Goal: Task Accomplishment & Management: Complete application form

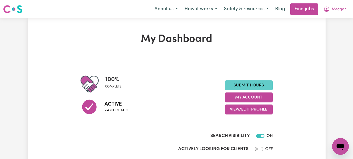
click at [240, 90] on link "Submit Hours" at bounding box center [249, 85] width 48 height 10
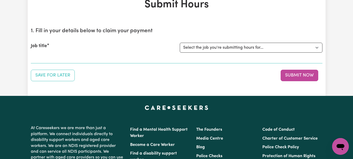
scroll to position [43, 0]
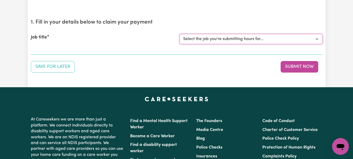
click at [316, 44] on select "Select the job you're submitting hours for... [[PERSON_NAME]] [DEMOGRAPHIC_DATA…" at bounding box center [251, 39] width 143 height 10
select select "7667"
click at [180, 44] on select "Select the job you're submitting hours for... [[PERSON_NAME]] [DEMOGRAPHIC_DATA…" at bounding box center [251, 39] width 143 height 10
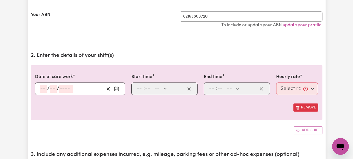
scroll to position [144, 0]
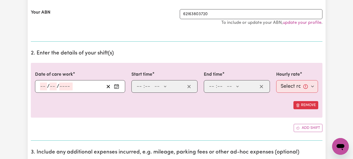
select select "346368"
type input "[DATE]"
type input "25"
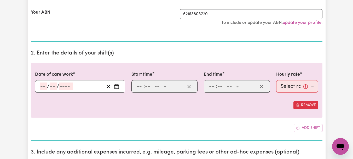
type input "8"
type input "2025"
type input "07:30"
type input "7"
type input "30"
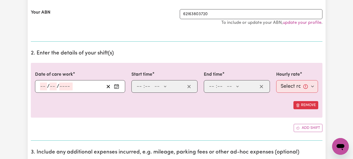
select select "am"
type input "16:00"
type input "4"
type input "0"
select select "pm"
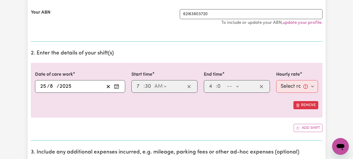
select select "44-Weekday"
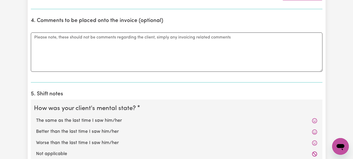
scroll to position [342, 0]
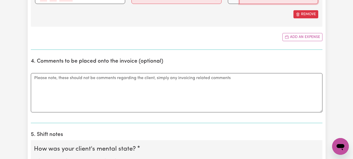
type input "116.70"
type input "[DATE]"
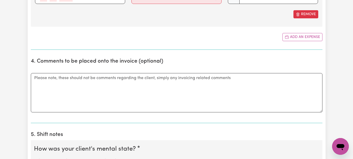
type input "25"
type input "8"
type input "2025"
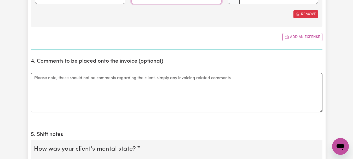
scroll to position [0, 333]
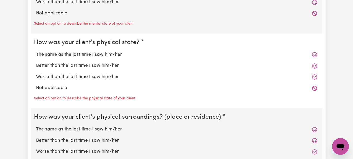
scroll to position [535, 0]
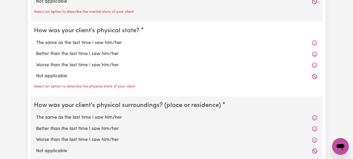
type input "Took Wil into [GEOGRAPHIC_DATA] for several appointments. Bloom Hearing, [PERSO…"
radio input "true"
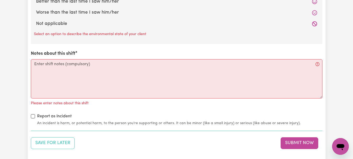
scroll to position [659, 0]
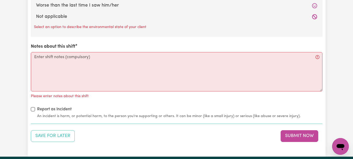
radio input "true"
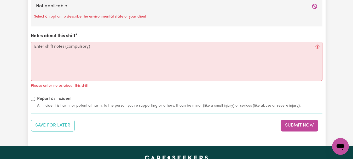
radio input "true"
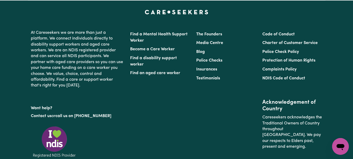
scroll to position [805, 0]
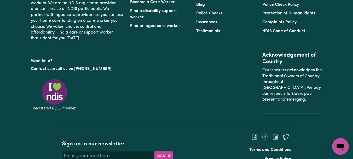
scroll to position [848, 0]
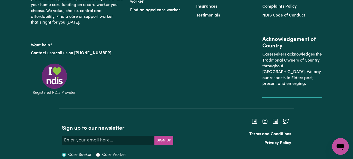
type textarea "Refer to KNC shift notes."
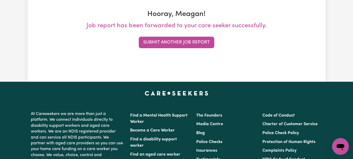
scroll to position [93, 0]
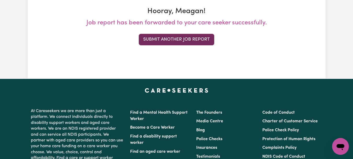
click at [174, 45] on button "Submit Another Job Report" at bounding box center [177, 40] width 76 height 12
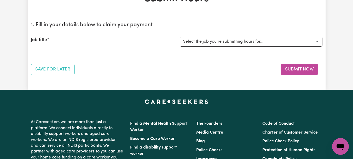
scroll to position [44, 0]
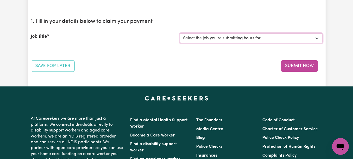
click at [316, 43] on select "Select the job you're submitting hours for... [[PERSON_NAME]] [DEMOGRAPHIC_DATA…" at bounding box center [251, 38] width 143 height 10
select select "7667"
click at [180, 43] on select "Select the job you're submitting hours for... [[PERSON_NAME]] [DEMOGRAPHIC_DATA…" at bounding box center [251, 38] width 143 height 10
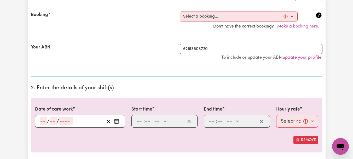
scroll to position [115, 0]
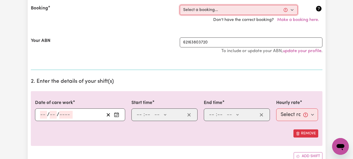
click at [291, 15] on select "Select a booking... [DATE] 08:00am to 09:00am (ONE-OFF) [DATE] 08:00am to 09:00…" at bounding box center [239, 10] width 118 height 10
select select "342998"
click at [180, 15] on select "Select a booking... [DATE] 08:00am to 09:00am (ONE-OFF) [DATE] 08:00am to 09:00…" at bounding box center [239, 10] width 118 height 10
type input "[DATE]"
type input "26"
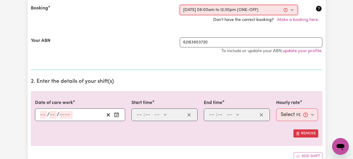
type input "8"
type input "2025"
type input "08:00"
type input "8"
type input "0"
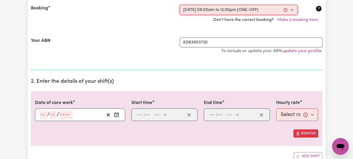
select select "am"
type input "12:30"
type input "12"
type input "30"
select select "pm"
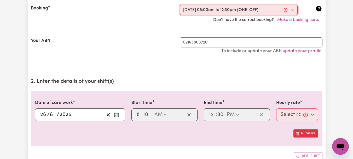
select select "44-Weekday"
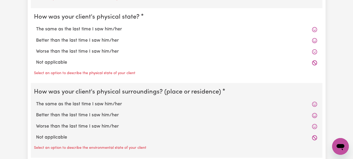
scroll to position [506, 0]
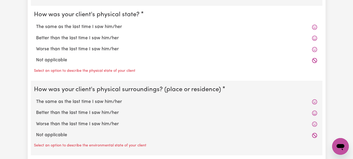
radio input "true"
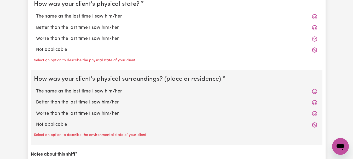
click at [127, 20] on label "The same as the last time I saw him/her" at bounding box center [176, 16] width 281 height 7
click at [36, 13] on input "The same as the last time I saw him/her" at bounding box center [36, 13] width 0 height 0
radio input "true"
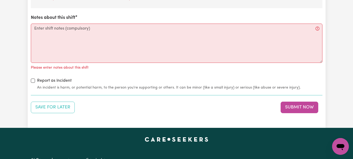
scroll to position [645, 0]
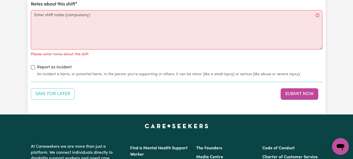
radio input "true"
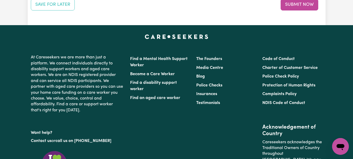
scroll to position [746, 0]
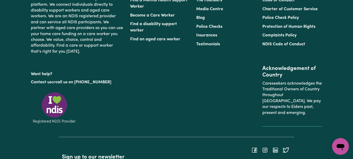
scroll to position [791, 0]
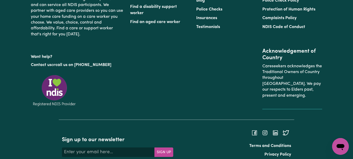
type textarea "Refer to KNC shift notes."
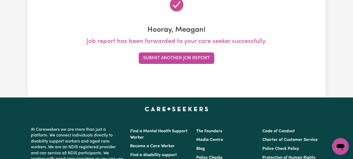
scroll to position [79, 0]
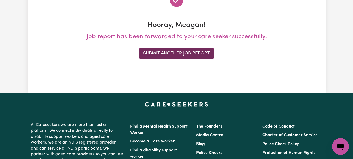
click at [188, 59] on button "Submit Another Job Report" at bounding box center [177, 54] width 76 height 12
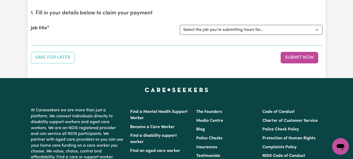
scroll to position [55, 0]
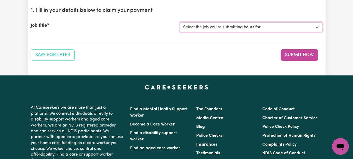
click at [316, 32] on select "Select the job you're submitting hours for... [[PERSON_NAME]] [DEMOGRAPHIC_DATA…" at bounding box center [251, 27] width 143 height 10
select select "6539"
click at [180, 32] on select "Select the job you're submitting hours for... [[PERSON_NAME]] [DEMOGRAPHIC_DATA…" at bounding box center [251, 27] width 143 height 10
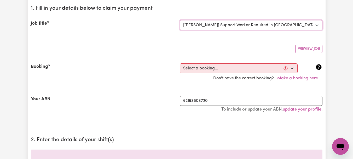
scroll to position [66, 0]
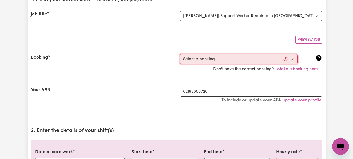
click at [291, 64] on select "Select a booking... [DATE] 10:00am to 12:00pm (RECURRING) [DATE] 10:00am to 12:…" at bounding box center [239, 59] width 118 height 10
select select "346349"
click at [180, 64] on select "Select a booking... [DATE] 10:00am to 12:00pm (RECURRING) [DATE] 10:00am to 12:…" at bounding box center [239, 59] width 118 height 10
type input "[DATE]"
type input "26"
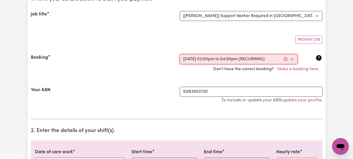
type input "8"
type input "2025"
type input "14:00"
type input "2"
type input "0"
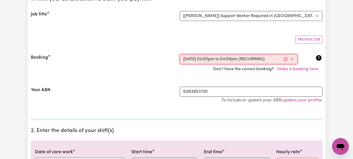
select select "pm"
type input "16:00"
type input "4"
type input "0"
select select "pm"
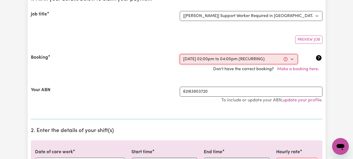
select select "44-Weekday"
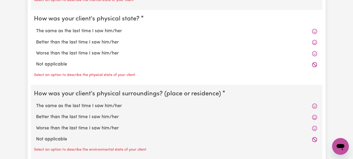
scroll to position [504, 0]
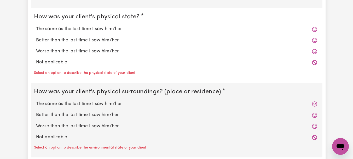
radio input "true"
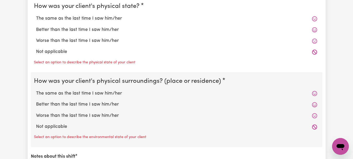
click at [127, 22] on label "The same as the last time I saw him/her" at bounding box center [176, 18] width 281 height 7
click at [36, 15] on input "The same as the last time I saw him/her" at bounding box center [36, 15] width 0 height 0
radio input "true"
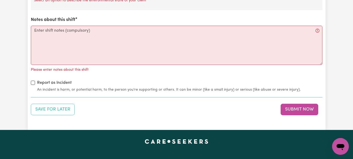
scroll to position [641, 0]
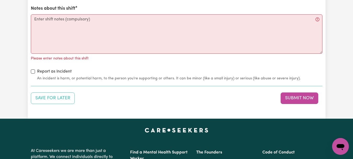
radio input "true"
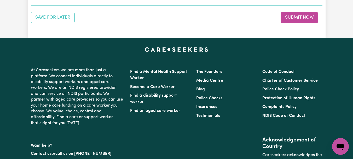
scroll to position [718, 0]
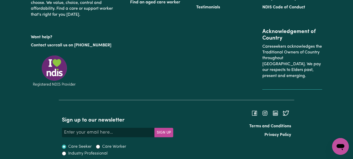
scroll to position [815, 0]
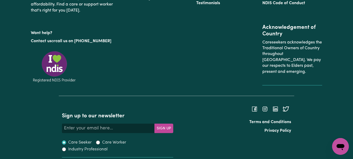
type textarea "Refer to KNC shift notes."
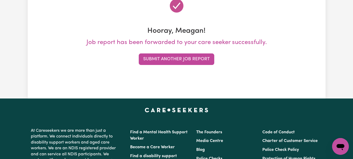
scroll to position [76, 0]
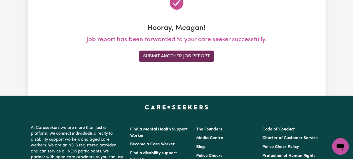
click at [198, 62] on button "Submit Another Job Report" at bounding box center [177, 56] width 76 height 12
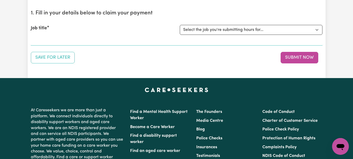
scroll to position [61, 0]
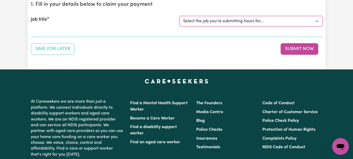
click at [315, 26] on select "Select the job you're submitting hours for... [[PERSON_NAME]] [DEMOGRAPHIC_DATA…" at bounding box center [251, 21] width 143 height 10
select select "7667"
click at [180, 26] on select "Select the job you're submitting hours for... [[PERSON_NAME]] [DEMOGRAPHIC_DATA…" at bounding box center [251, 21] width 143 height 10
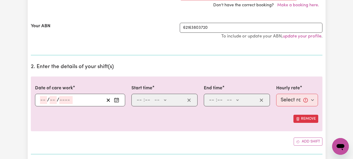
scroll to position [137, 0]
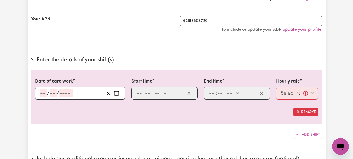
select select "342993"
type input "[DATE]"
type input "27"
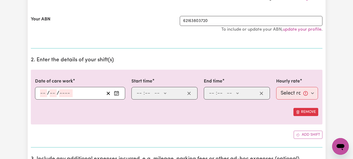
type input "8"
type input "2025"
type input "08:00"
type input "8"
type input "0"
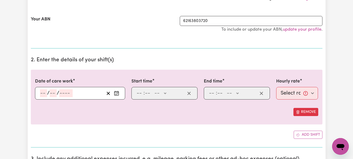
select select "am"
type input "11:00"
type input "11"
type input "0"
select select "am"
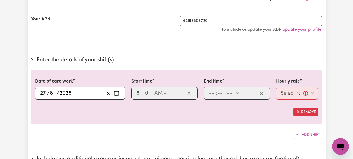
select select "44-Weekday"
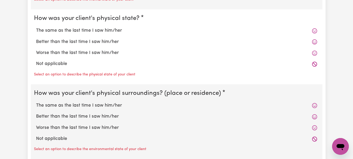
scroll to position [511, 0]
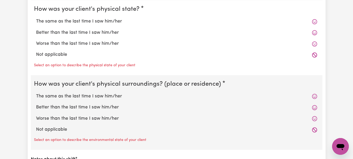
radio input "true"
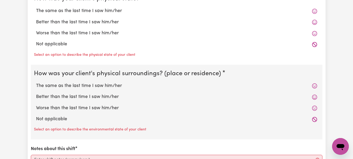
click at [121, 14] on label "The same as the last time I saw him/her" at bounding box center [176, 11] width 281 height 7
click at [36, 8] on input "The same as the last time I saw him/her" at bounding box center [36, 7] width 0 height 0
radio input "true"
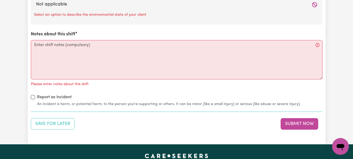
scroll to position [622, 0]
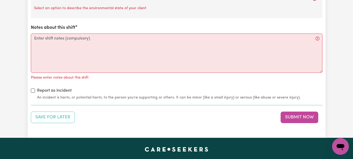
radio input "true"
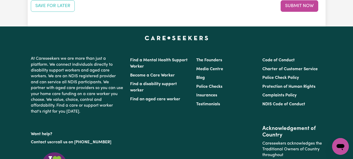
scroll to position [725, 0]
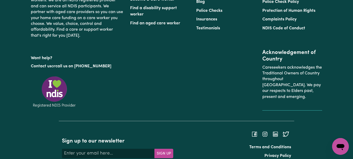
scroll to position [797, 0]
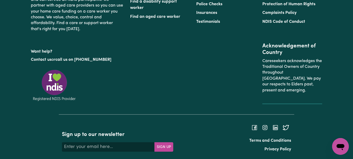
type textarea "Refer to KNC shift notes."
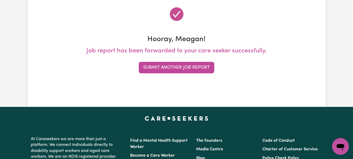
scroll to position [71, 0]
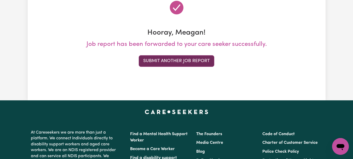
click at [190, 67] on button "Submit Another Job Report" at bounding box center [177, 61] width 76 height 12
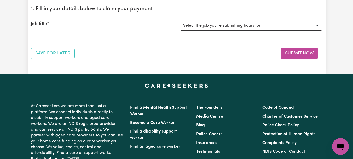
scroll to position [59, 0]
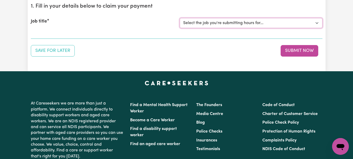
click at [317, 28] on select "Select the job you're submitting hours for... [[PERSON_NAME]] [DEMOGRAPHIC_DATA…" at bounding box center [251, 23] width 143 height 10
select select "9696"
click at [180, 28] on select "Select the job you're submitting hours for... [[PERSON_NAME]] [DEMOGRAPHIC_DATA…" at bounding box center [251, 23] width 143 height 10
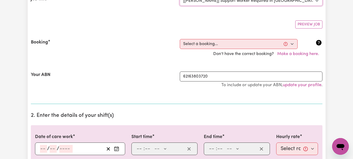
scroll to position [101, 0]
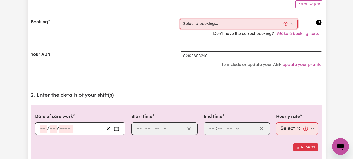
click at [290, 29] on select "Select a booking... [DATE] 12:00pm to 01:30pm (ONE-OFF) [DATE] 12:00pm to 01:30…" at bounding box center [239, 24] width 118 height 10
select select "342628"
click at [180, 29] on select "Select a booking... [DATE] 12:00pm to 01:30pm (ONE-OFF) [DATE] 12:00pm to 01:30…" at bounding box center [239, 24] width 118 height 10
type input "[DATE]"
type input "27"
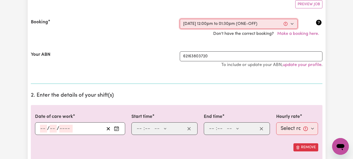
type input "8"
type input "2025"
type input "12:00"
type input "12"
type input "0"
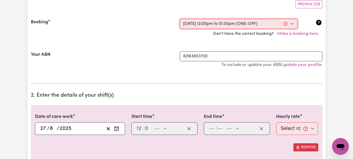
select select "pm"
type input "13:30"
type input "1"
type input "30"
select select "pm"
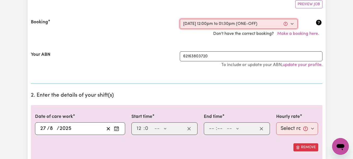
select select "44-Weekday"
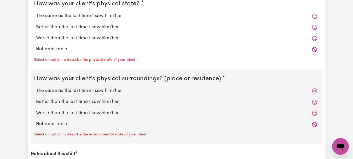
scroll to position [521, 0]
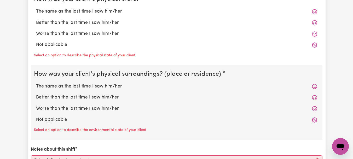
radio input "true"
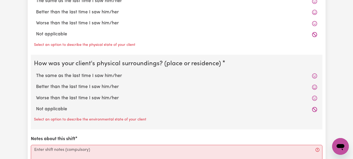
click at [128, 4] on label "The same as the last time I saw him/her" at bounding box center [176, 1] width 281 height 7
radio input "true"
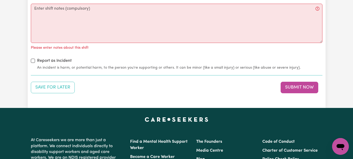
scroll to position [658, 0]
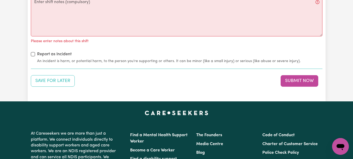
radio input "true"
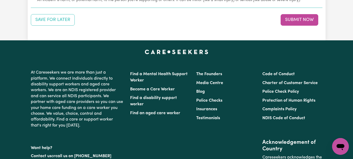
scroll to position [718, 0]
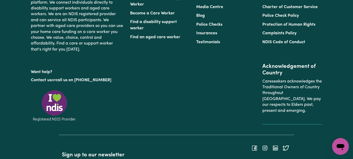
scroll to position [778, 0]
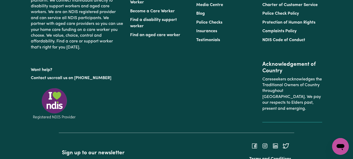
type textarea "Refer to KNC shift notes."
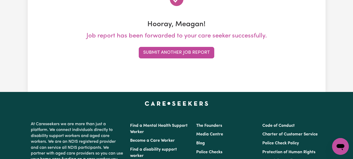
scroll to position [83, 0]
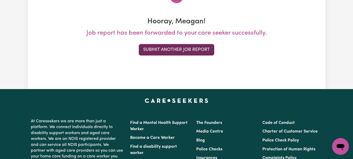
click at [202, 55] on button "Submit Another Job Report" at bounding box center [177, 50] width 76 height 12
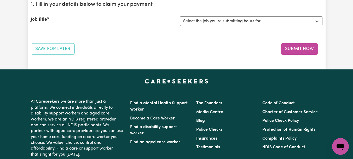
scroll to position [64, 0]
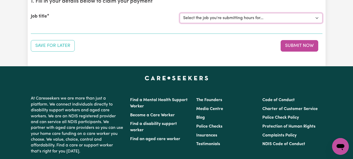
click at [315, 23] on select "Select the job you're submitting hours for... [[PERSON_NAME]] [DEMOGRAPHIC_DATA…" at bounding box center [251, 18] width 143 height 10
select select "7667"
click at [180, 23] on select "Select the job you're submitting hours for... [[PERSON_NAME]] [DEMOGRAPHIC_DATA…" at bounding box center [251, 18] width 143 height 10
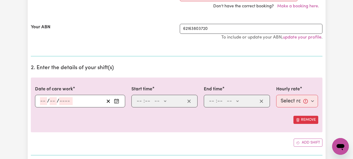
scroll to position [133, 0]
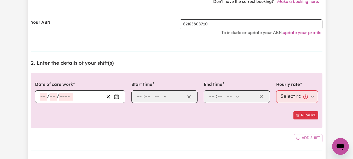
select select "345624"
type input "[DATE]"
type input "28"
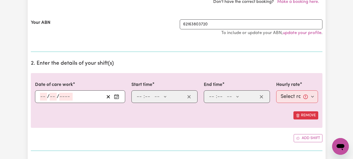
type input "8"
type input "2025"
type input "08:00"
type input "8"
type input "0"
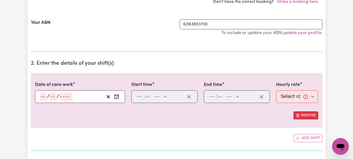
select select "am"
type input "10:00"
type input "10"
type input "0"
select select "am"
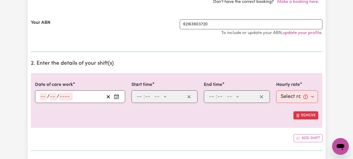
select select "44-Weekday"
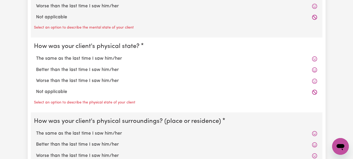
scroll to position [501, 0]
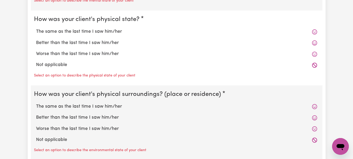
radio input "true"
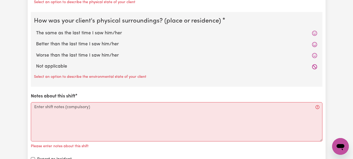
scroll to position [568, 0]
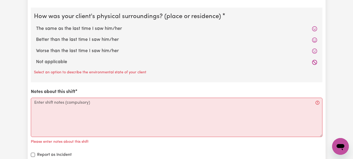
radio input "true"
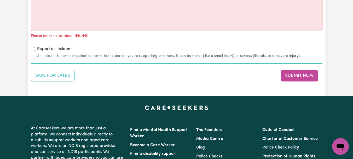
scroll to position [674, 0]
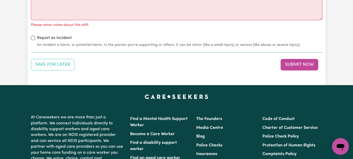
radio input "true"
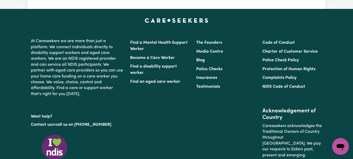
scroll to position [745, 0]
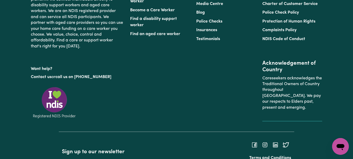
scroll to position [792, 0]
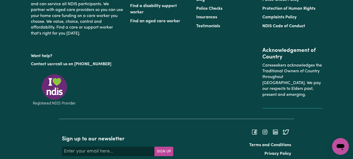
type textarea "Refer to KNC shift notes."
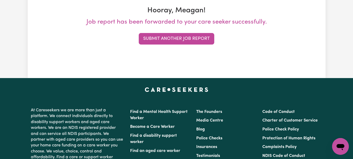
scroll to position [95, 0]
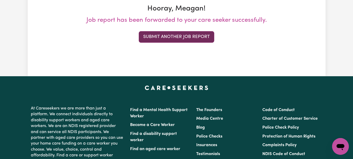
click at [200, 43] on button "Submit Another Job Report" at bounding box center [177, 37] width 76 height 12
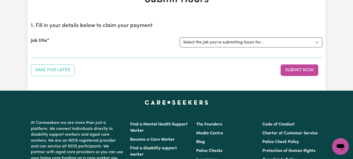
scroll to position [42, 0]
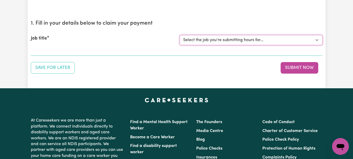
click at [315, 45] on select "Select the job you're submitting hours for... [[PERSON_NAME]] [DEMOGRAPHIC_DATA…" at bounding box center [251, 40] width 143 height 10
select select "11642"
click at [180, 45] on select "Select the job you're submitting hours for... [[PERSON_NAME]] [DEMOGRAPHIC_DATA…" at bounding box center [251, 40] width 143 height 10
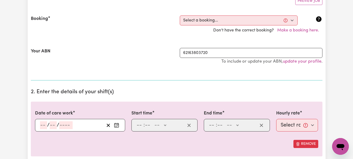
scroll to position [107, 0]
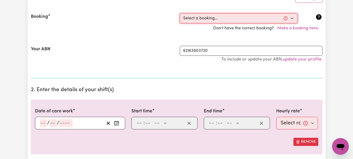
click at [290, 23] on select "Select a booking... [DATE] 11:00am to 02:00pm (RECURRING) [DATE] 11:00am to 02:…" at bounding box center [239, 18] width 118 height 10
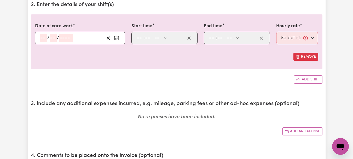
scroll to position [201, 0]
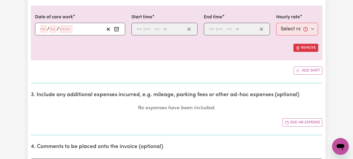
click at [117, 32] on icon "Enter the date of care work" at bounding box center [116, 28] width 5 height 5
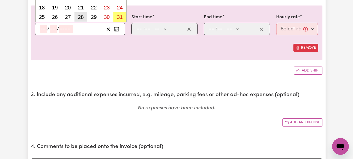
click at [83, 20] on abbr "28" at bounding box center [81, 17] width 6 height 6
type input "[DATE]"
type input "28"
type input "8"
type input "2025"
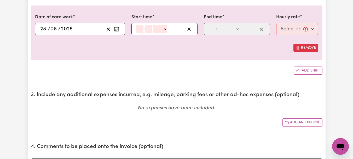
click at [143, 33] on input "number" at bounding box center [140, 29] width 7 height 8
type input "12"
type input "0"
click at [167, 33] on select "-- AM PM" at bounding box center [160, 29] width 14 height 8
select select "pm"
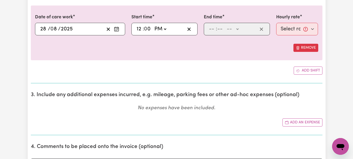
click at [157, 33] on select "-- AM PM" at bounding box center [160, 29] width 14 height 8
type input "12:00"
click at [216, 33] on input "number" at bounding box center [212, 29] width 7 height 8
type input "4"
type input "30"
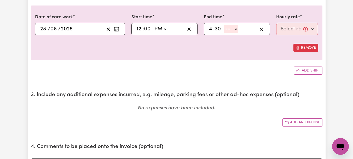
click at [238, 33] on select "-- AM PM" at bounding box center [231, 29] width 14 height 8
select select "pm"
click at [226, 33] on select "-- AM PM" at bounding box center [231, 29] width 14 height 8
type input "16:30"
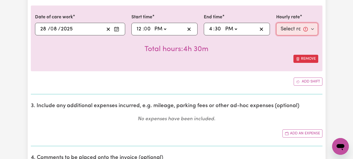
click at [311, 35] on select "Select rate... $44.00 (Weekday) $88.00 (Public Holiday)" at bounding box center [297, 29] width 42 height 13
select select "44-Weekday"
click at [276, 35] on select "Select rate... $44.00 (Weekday) $88.00 (Public Holiday)" at bounding box center [297, 29] width 42 height 13
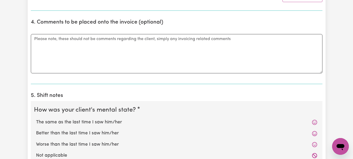
scroll to position [343, 0]
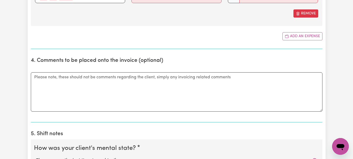
type input "[DATE]"
type input "28"
type input "8"
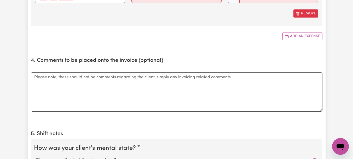
type input "2025"
type input "66.00"
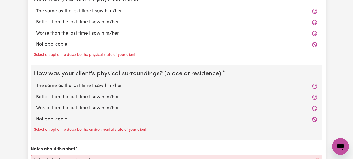
scroll to position [569, 0]
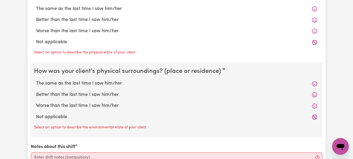
type input "Took [PERSON_NAME] into Deloraine so that she could pay all her bills and do gr…"
radio input "true"
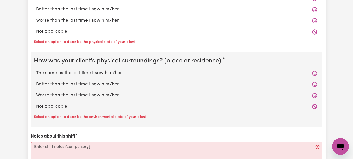
radio input "true"
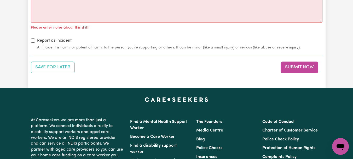
scroll to position [724, 0]
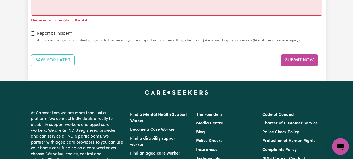
radio input "true"
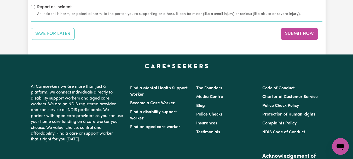
scroll to position [749, 0]
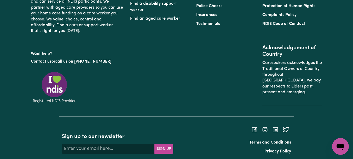
scroll to position [847, 0]
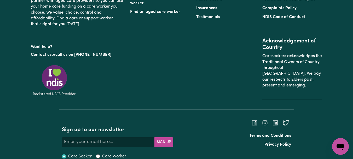
type textarea "Refer to KNC shift notes."
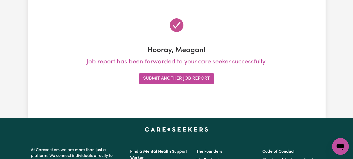
scroll to position [56, 0]
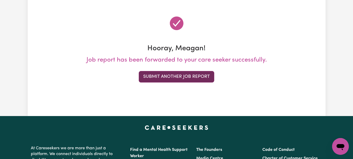
click at [198, 82] on button "Submit Another Job Report" at bounding box center [177, 77] width 76 height 12
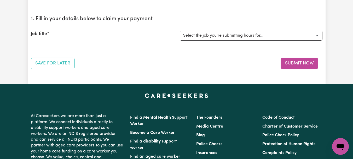
scroll to position [47, 0]
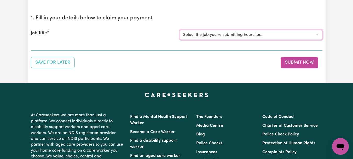
click at [315, 40] on select "Select the job you're submitting hours for... [[PERSON_NAME]] [DEMOGRAPHIC_DATA…" at bounding box center [251, 35] width 143 height 10
select select "7667"
click at [180, 40] on select "Select the job you're submitting hours for... [[PERSON_NAME]] [DEMOGRAPHIC_DATA…" at bounding box center [251, 35] width 143 height 10
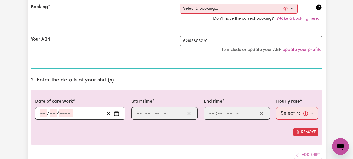
scroll to position [123, 0]
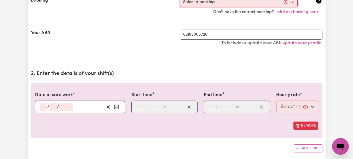
click at [291, 7] on select "Select a booking... [DATE] 08:00am to 09:00am (ONE-OFF) [DATE] 08:00am to 09:00…" at bounding box center [239, 2] width 118 height 10
select select "340904"
click at [180, 7] on select "Select a booking... [DATE] 08:00am to 09:00am (ONE-OFF) [DATE] 08:00am to 09:00…" at bounding box center [239, 2] width 118 height 10
type input "[DATE]"
type input "29"
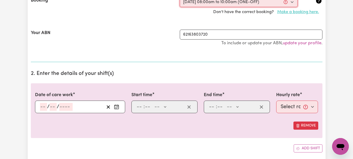
type input "8"
type input "2025"
type input "08:00"
type input "8"
type input "0"
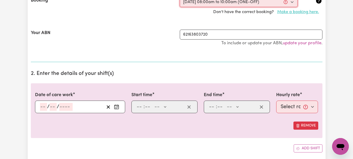
select select "am"
type input "10:00"
type input "10"
type input "0"
select select "am"
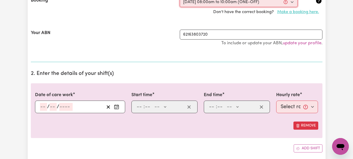
select select "44-Weekday"
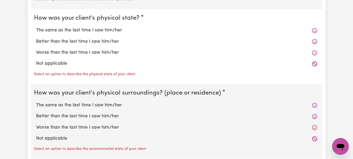
scroll to position [504, 0]
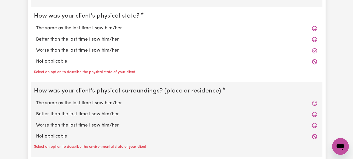
radio input "true"
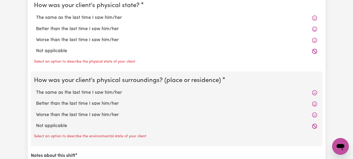
click at [126, 21] on label "The same as the last time I saw him/her" at bounding box center [176, 17] width 281 height 7
click at [36, 14] on input "The same as the last time I saw him/her" at bounding box center [36, 14] width 0 height 0
radio input "true"
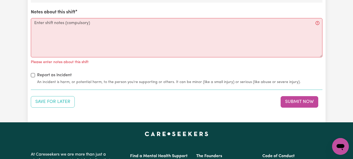
scroll to position [642, 0]
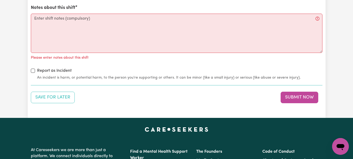
radio input "true"
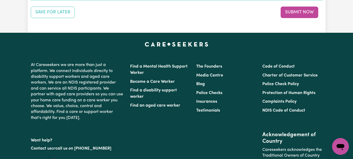
scroll to position [729, 0]
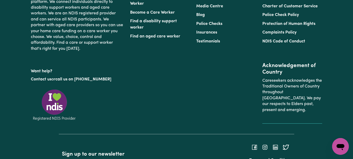
scroll to position [788, 0]
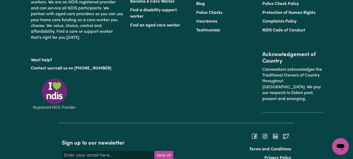
type textarea "Refer to KNC shift notes."
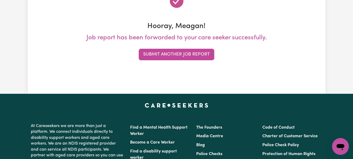
scroll to position [80, 0]
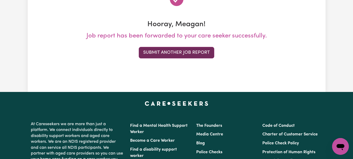
click at [185, 58] on button "Submit Another Job Report" at bounding box center [177, 53] width 76 height 12
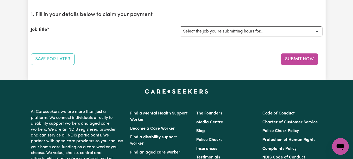
scroll to position [53, 0]
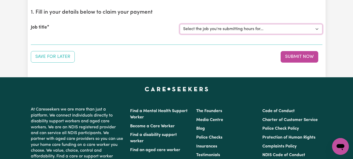
click at [315, 34] on select "Select the job you're submitting hours for... [[PERSON_NAME]] [DEMOGRAPHIC_DATA…" at bounding box center [251, 29] width 143 height 10
select select "11629"
click at [180, 34] on select "Select the job you're submitting hours for... [[PERSON_NAME]] [DEMOGRAPHIC_DATA…" at bounding box center [251, 29] width 143 height 10
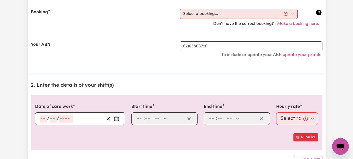
scroll to position [120, 0]
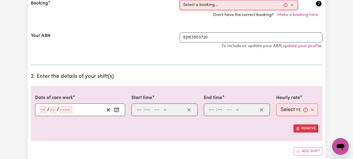
click at [291, 10] on select "Select a booking... [DATE] 11:00am to 12:30pm (RECURRING) [DATE] 11:00am to 12:…" at bounding box center [239, 5] width 118 height 10
select select "342039"
click at [180, 10] on select "Select a booking... [DATE] 11:00am to 12:30pm (RECURRING) [DATE] 11:00am to 12:…" at bounding box center [239, 5] width 118 height 10
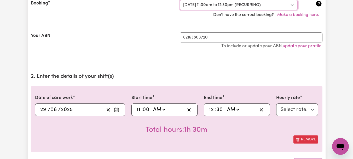
type input "[DATE]"
type input "29"
type input "8"
type input "2025"
type input "11:00"
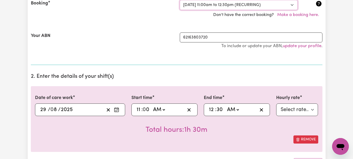
type input "11"
type input "0"
select select "am"
type input "12:30"
type input "12"
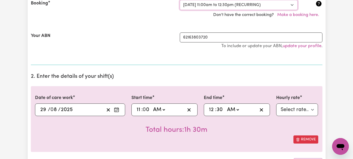
type input "30"
select select "pm"
select select "44-Weekday"
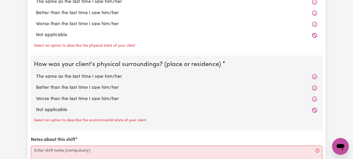
scroll to position [533, 0]
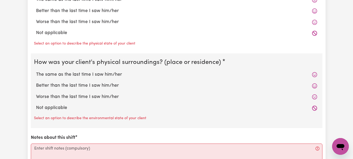
radio input "true"
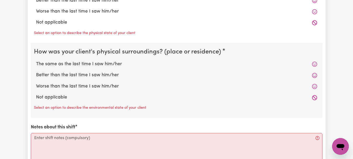
radio input "true"
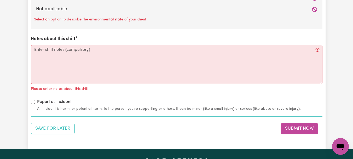
scroll to position [619, 0]
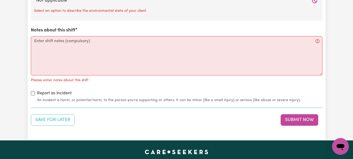
radio input "true"
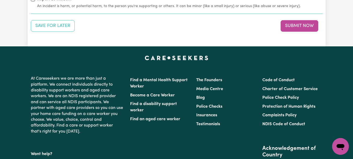
scroll to position [707, 0]
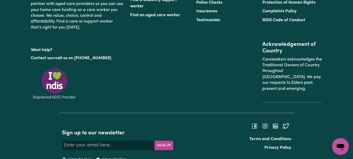
scroll to position [800, 0]
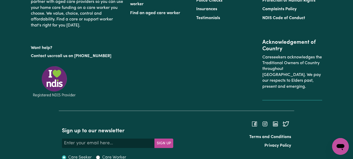
type textarea "[PERSON_NAME] is still struggling emotionally after the passing of her husband …"
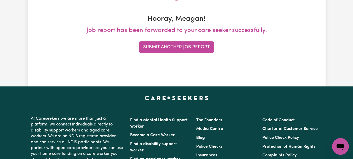
scroll to position [87, 0]
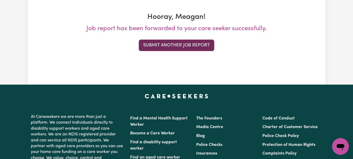
click at [183, 51] on button "Submit Another Job Report" at bounding box center [177, 45] width 76 height 12
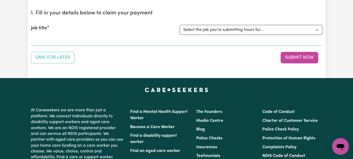
scroll to position [53, 0]
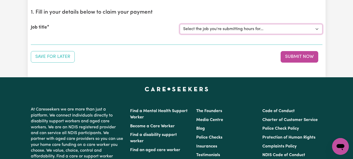
click at [315, 34] on select "Select the job you're submitting hours for... [[PERSON_NAME]] [DEMOGRAPHIC_DATA…" at bounding box center [251, 29] width 143 height 10
select select "8513"
click at [180, 34] on select "Select the job you're submitting hours for... [[PERSON_NAME]] [DEMOGRAPHIC_DATA…" at bounding box center [251, 29] width 143 height 10
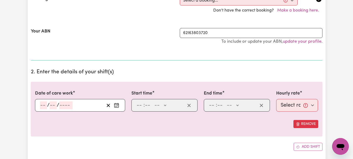
scroll to position [138, 0]
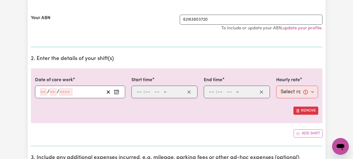
select select "342610"
type input "[DATE]"
type input "29"
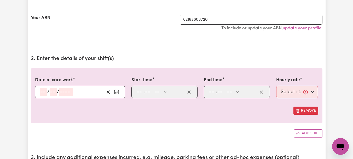
type input "8"
type input "2025"
type input "14:00"
type input "2"
type input "0"
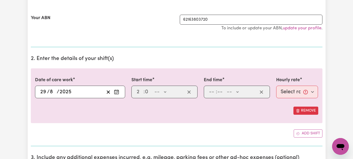
select select "pm"
type input "15:30"
type input "3"
type input "30"
select select "pm"
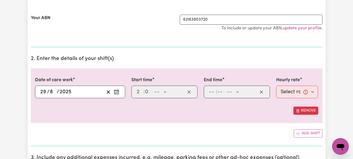
select select "44-Weekday"
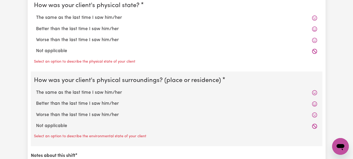
scroll to position [524, 0]
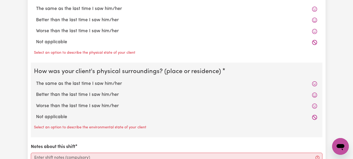
radio input "true"
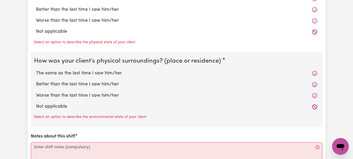
radio input "true"
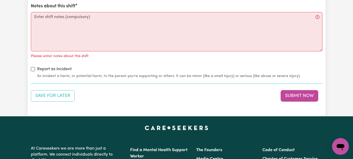
scroll to position [650, 0]
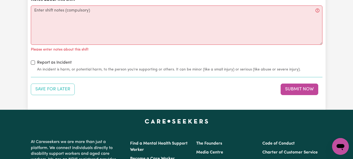
radio input "true"
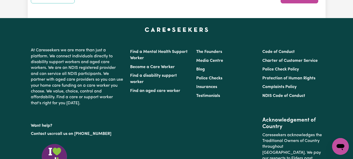
scroll to position [733, 0]
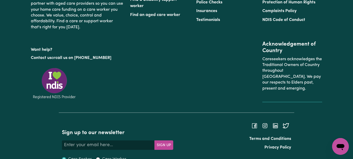
scroll to position [805, 0]
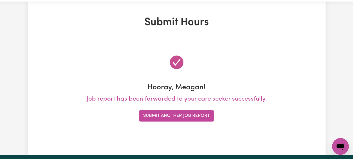
scroll to position [0, 0]
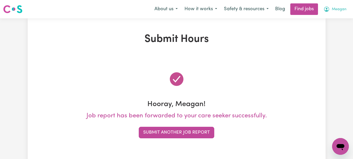
click at [333, 12] on span "Meagan" at bounding box center [339, 10] width 15 height 6
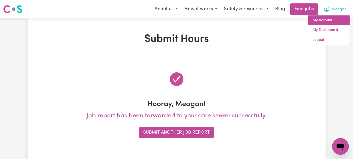
click at [322, 25] on link "My Account" at bounding box center [329, 20] width 41 height 10
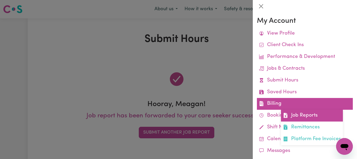
click at [313, 121] on link "Job Reports" at bounding box center [312, 116] width 62 height 12
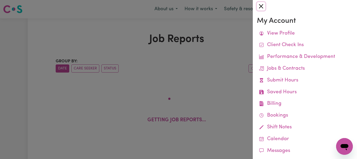
click at [263, 8] on button "Close" at bounding box center [261, 6] width 8 height 8
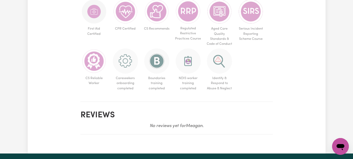
scroll to position [344, 0]
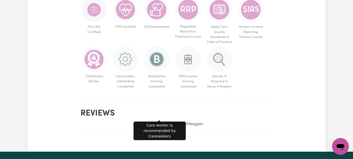
click at [159, 22] on img at bounding box center [156, 9] width 25 height 25
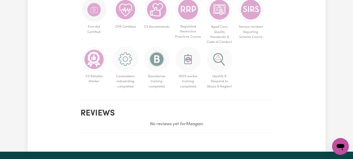
click at [161, 22] on img at bounding box center [156, 9] width 25 height 25
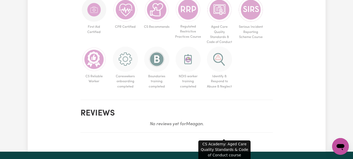
click at [225, 22] on img at bounding box center [219, 9] width 25 height 25
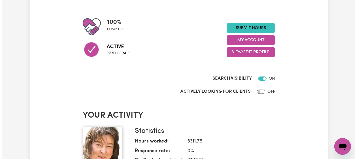
scroll to position [52, 0]
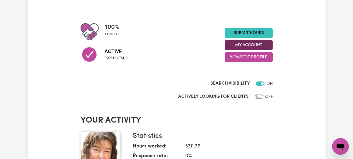
click at [258, 50] on button "My Account" at bounding box center [249, 45] width 48 height 10
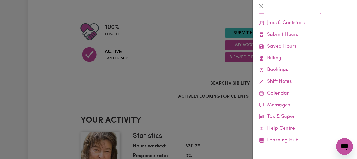
scroll to position [106, 0]
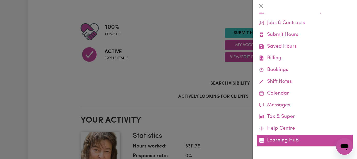
click at [302, 135] on link "Learning Hub" at bounding box center [305, 140] width 96 height 12
